Goal: Task Accomplishment & Management: Manage account settings

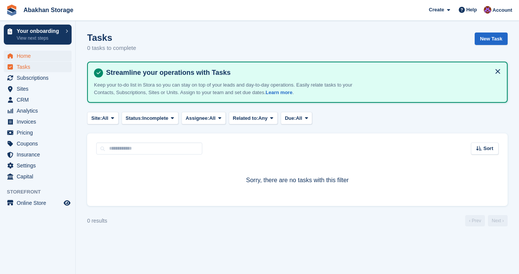
click at [29, 58] on span "Home" at bounding box center [39, 56] width 45 height 11
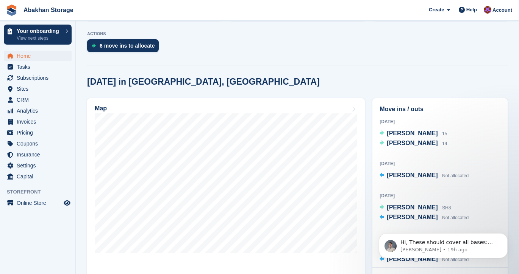
scroll to position [172, 0]
click at [23, 122] on span "Invoices" at bounding box center [39, 122] width 45 height 11
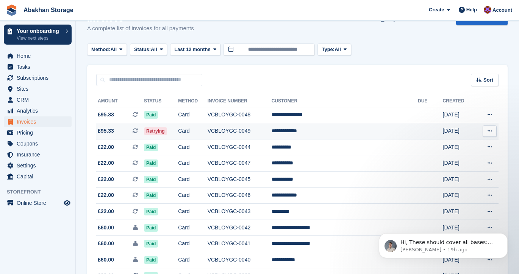
click at [207, 131] on td "Card" at bounding box center [192, 131] width 29 height 16
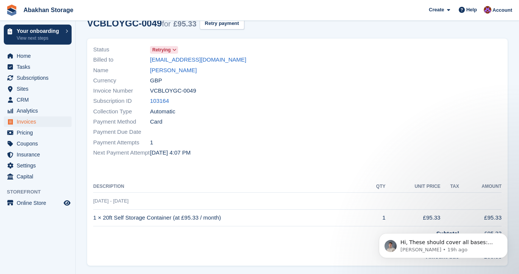
scroll to position [44, 0]
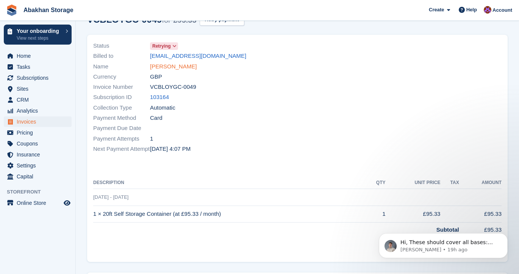
click at [171, 68] on link "Alan chandler" at bounding box center [173, 66] width 47 height 9
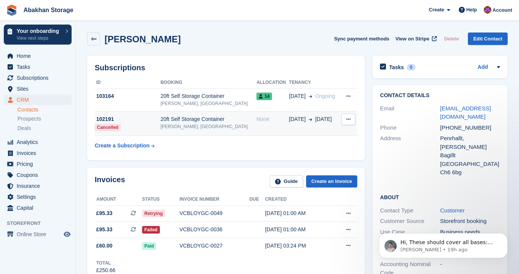
click at [217, 121] on div "20ft Self Storage Container" at bounding box center [208, 119] width 96 height 8
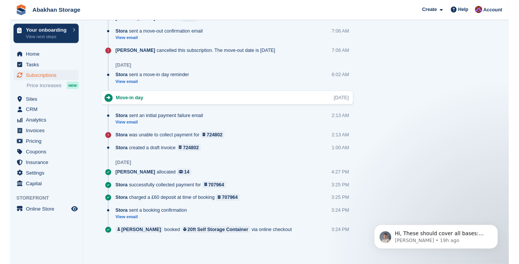
scroll to position [466, 0]
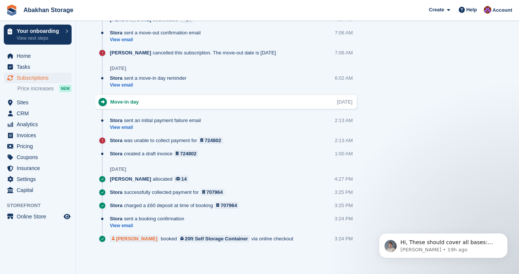
click at [139, 239] on div "[PERSON_NAME]" at bounding box center [136, 238] width 41 height 7
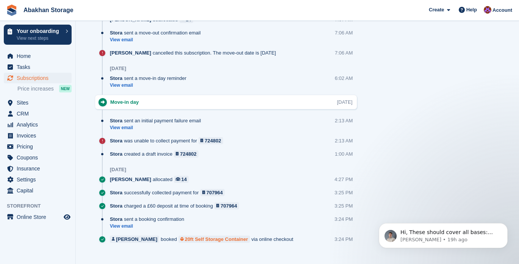
click at [185, 238] on div "20ft Self Storage Container" at bounding box center [216, 238] width 63 height 7
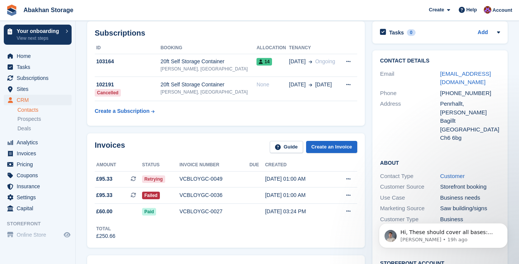
scroll to position [34, 0]
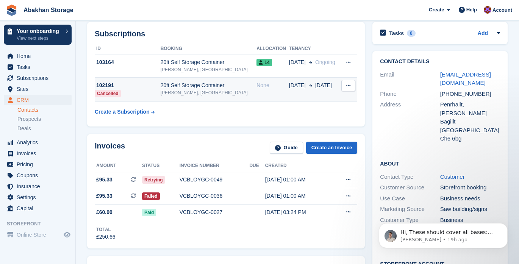
click at [199, 90] on div "[PERSON_NAME], [GEOGRAPHIC_DATA]" at bounding box center [208, 92] width 96 height 7
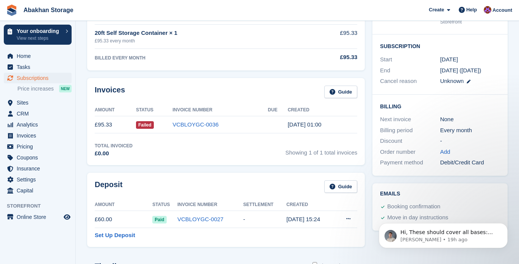
scroll to position [126, 0]
click at [19, 76] on span "Subscriptions" at bounding box center [39, 78] width 45 height 11
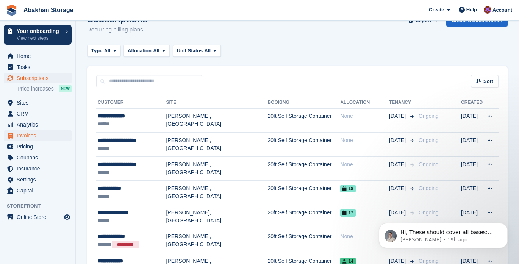
click at [31, 134] on span "Invoices" at bounding box center [39, 135] width 45 height 11
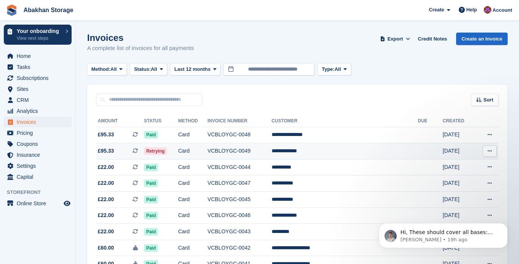
click at [235, 151] on td "VCBLOYGC-0049" at bounding box center [239, 151] width 64 height 16
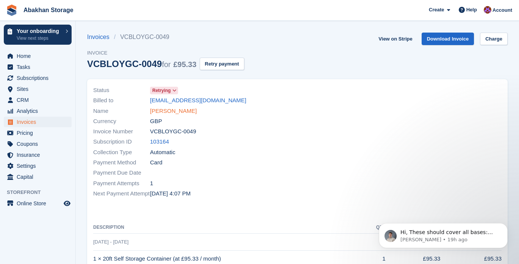
click at [176, 112] on link "[PERSON_NAME]" at bounding box center [173, 111] width 47 height 9
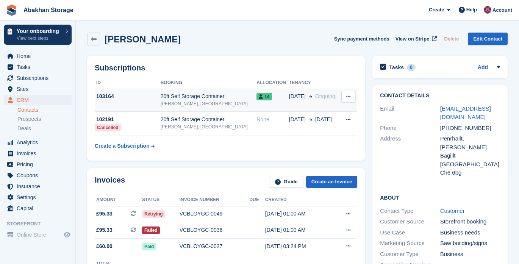
click at [186, 100] on div "[PERSON_NAME], [GEOGRAPHIC_DATA]" at bounding box center [208, 103] width 96 height 7
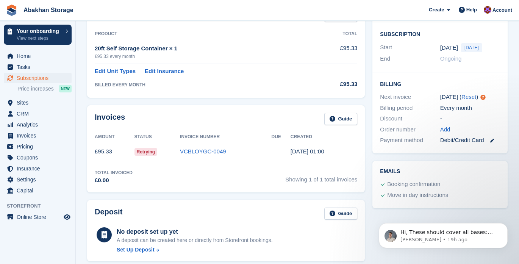
scroll to position [76, 0]
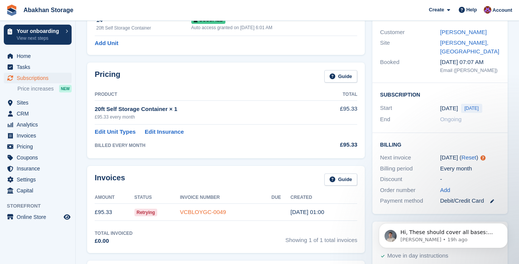
click at [199, 212] on link "VCBLOYGC-0049" at bounding box center [203, 212] width 46 height 6
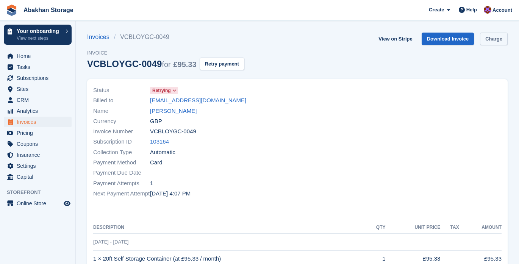
click at [499, 43] on link "Charge" at bounding box center [494, 39] width 28 height 12
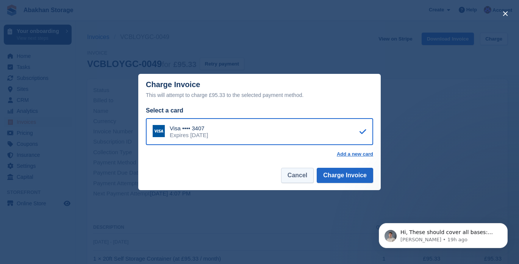
click at [301, 178] on button "Cancel" at bounding box center [297, 175] width 33 height 15
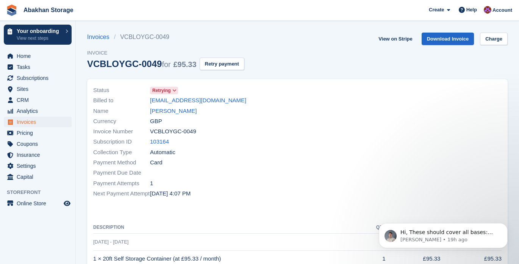
click at [372, 0] on span "Abakhan Storage Create Subscription Invoice Contact Deal Discount Page Help Cha…" at bounding box center [259, 10] width 519 height 20
click at [24, 56] on span "Home" at bounding box center [39, 56] width 45 height 11
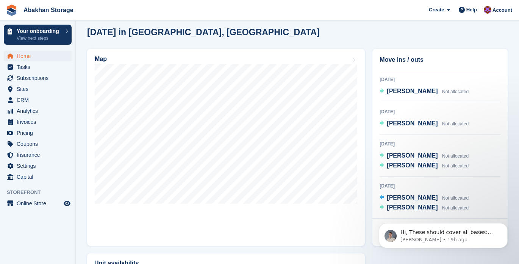
scroll to position [332, 0]
